Goal: Transaction & Acquisition: Purchase product/service

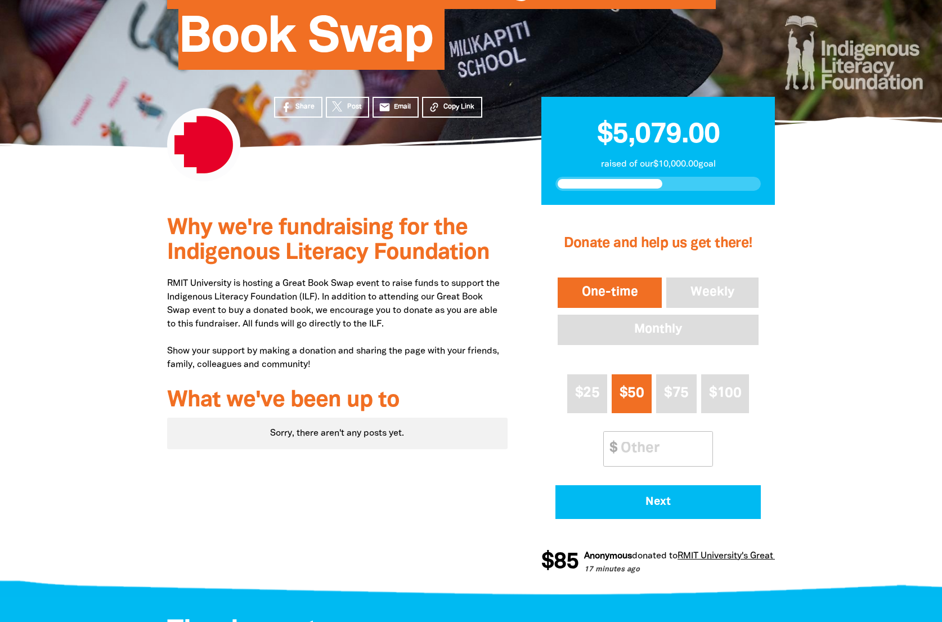
scroll to position [219, 0]
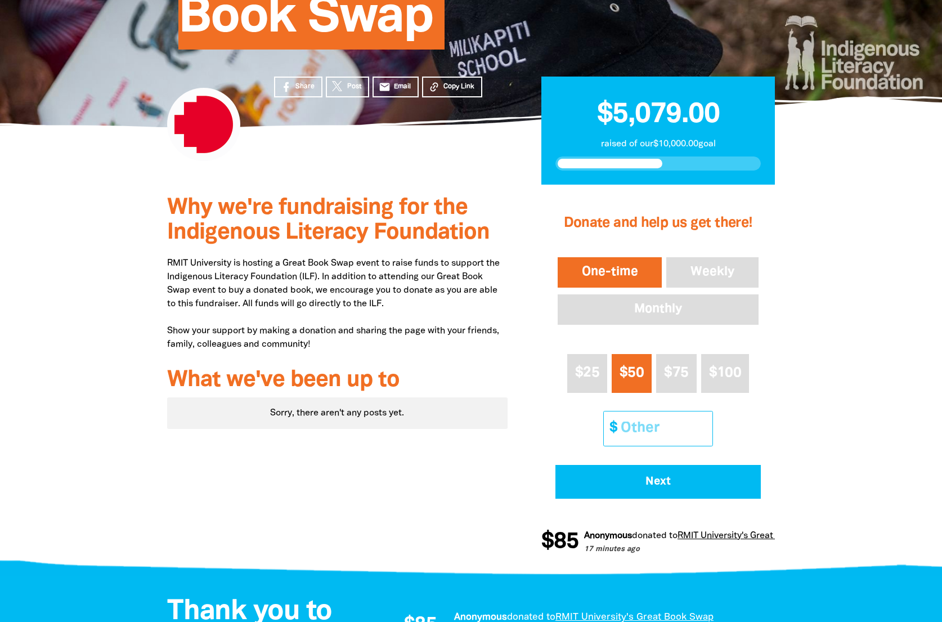
click at [668, 418] on input "Other Amount" at bounding box center [663, 428] width 100 height 34
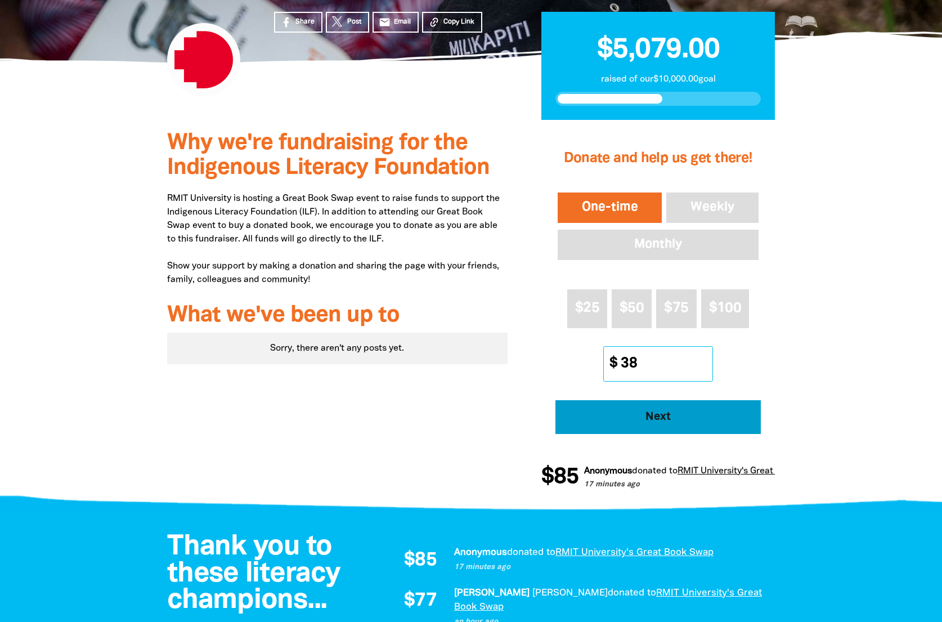
type input "38"
click at [683, 409] on button "Next" at bounding box center [657, 417] width 205 height 34
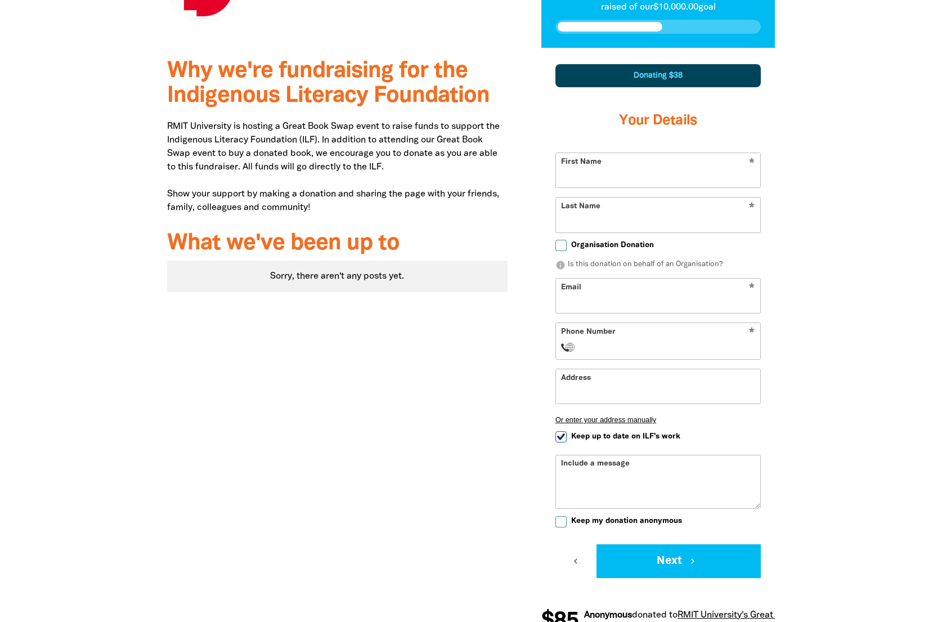
scroll to position [366, 0]
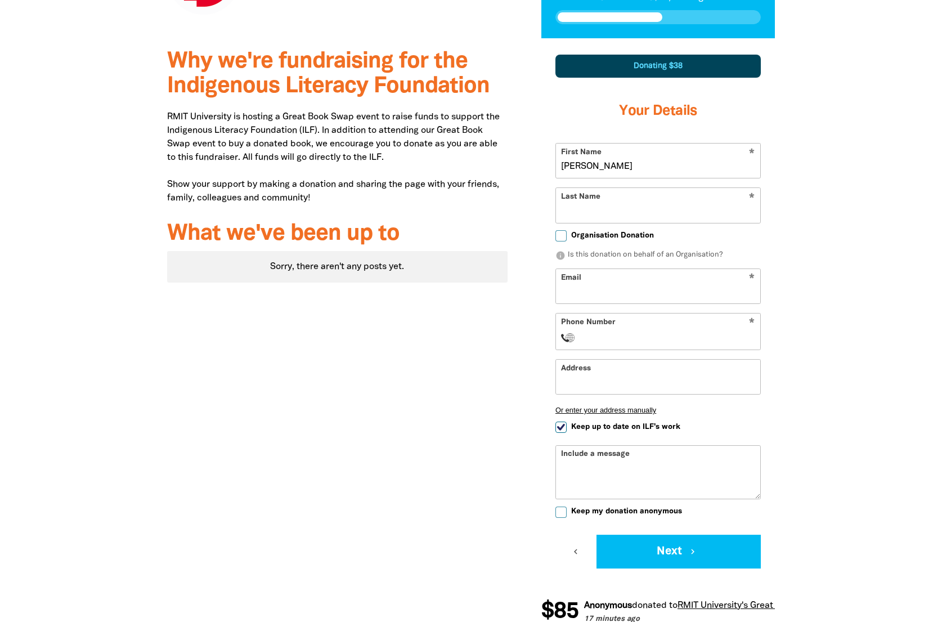
type input "[PERSON_NAME]"
type input "[PERSON_NAME][EMAIL_ADDRESS][PERSON_NAME][DOMAIN_NAME]"
type input "[PHONE_NUMBER]"
drag, startPoint x: 525, startPoint y: 385, endPoint x: 533, endPoint y: 386, distance: 8.0
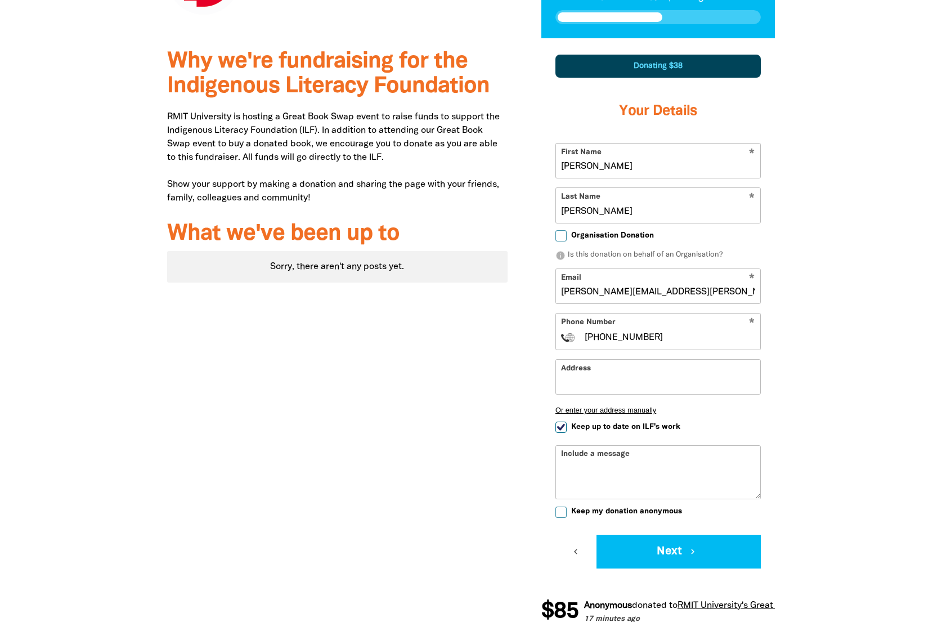
click at [526, 385] on div "1 2 3 Donating $38 Your Details * First Name [PERSON_NAME] * Last Name [PERSON_…" at bounding box center [658, 339] width 267 height 602
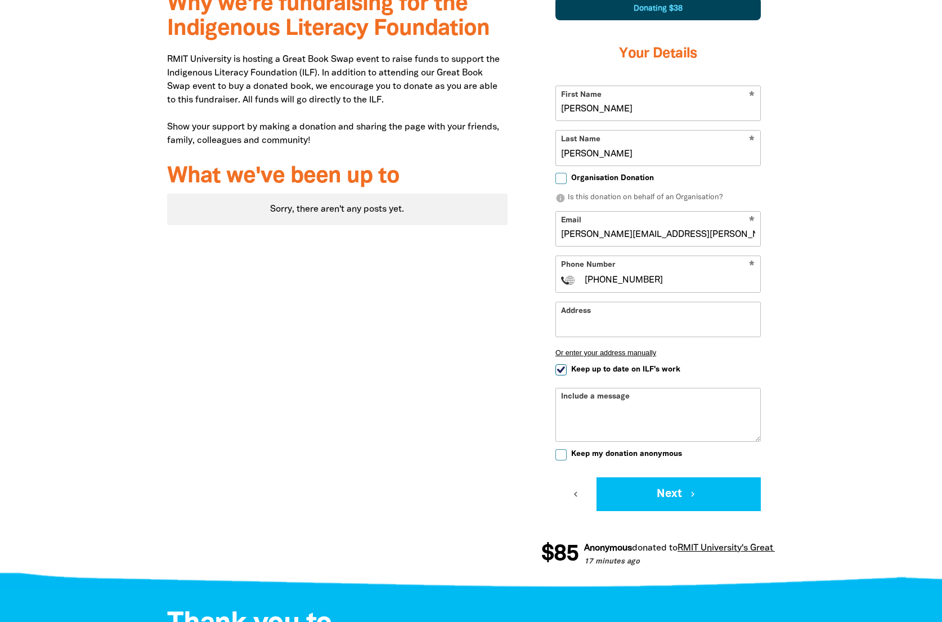
scroll to position [428, 0]
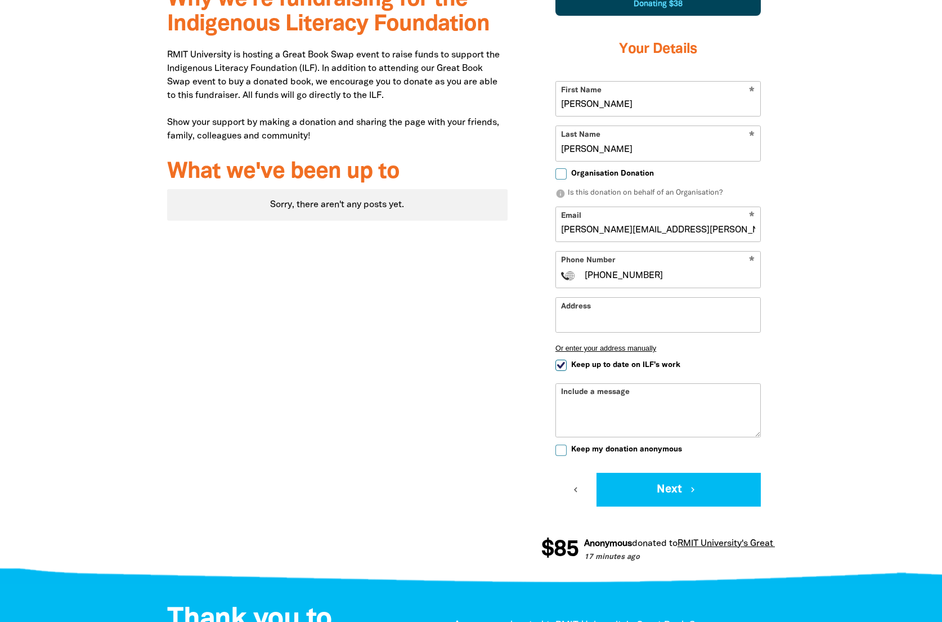
click at [647, 412] on textarea "Include a message" at bounding box center [658, 419] width 204 height 36
click at [564, 450] on input "Keep my donation anonymous" at bounding box center [560, 450] width 11 height 11
checkbox input "true"
click at [669, 483] on button "Next chevron_right" at bounding box center [679, 490] width 164 height 34
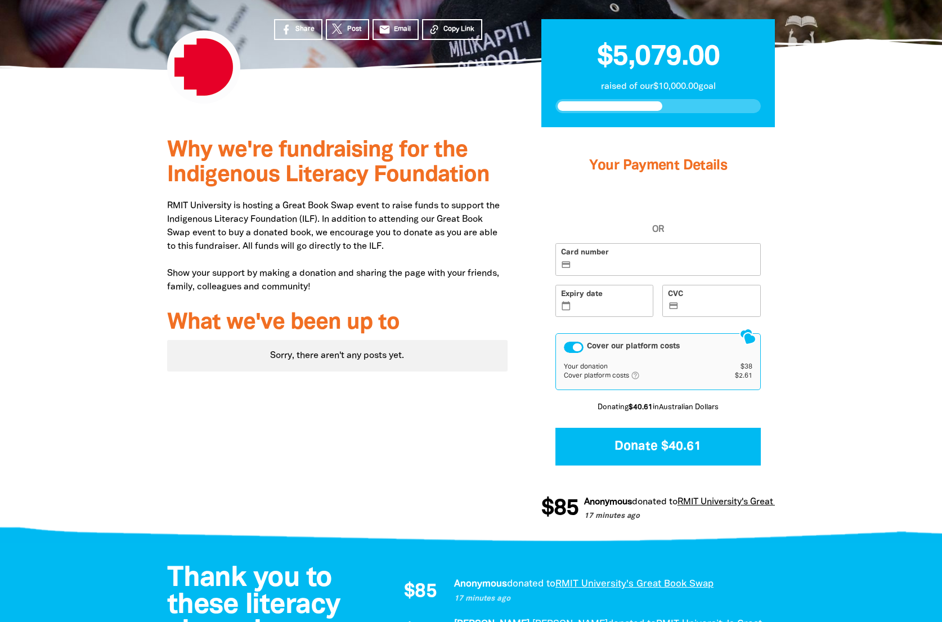
scroll to position [270, 0]
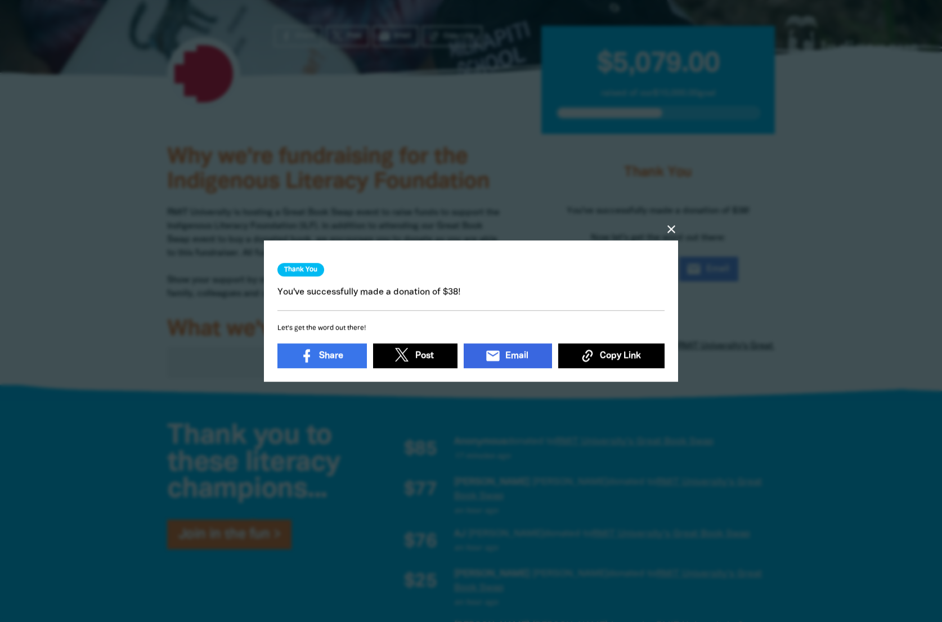
click at [501, 353] on icon "email" at bounding box center [493, 356] width 16 height 16
click at [565, 270] on div "Thank You You've successfully made a donation of $38! Let's get the word out th…" at bounding box center [470, 312] width 387 height 117
